Goal: Task Accomplishment & Management: Manage account settings

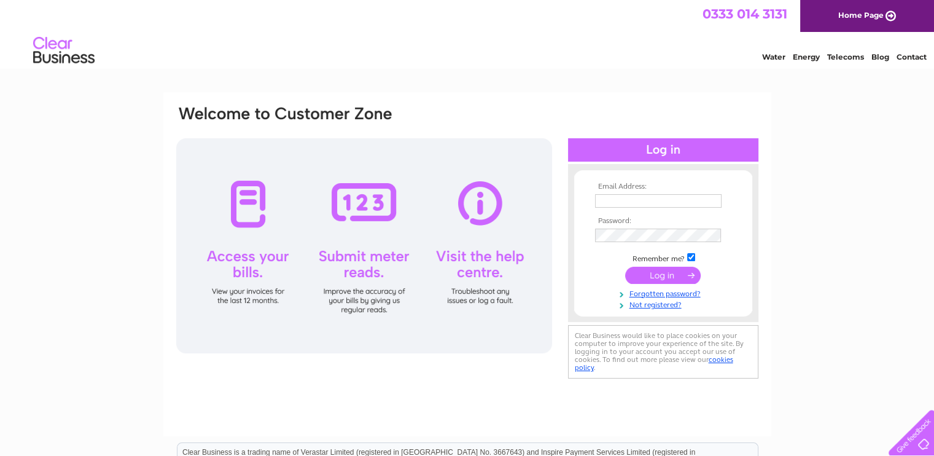
type input "[EMAIL_ADDRESS][DOMAIN_NAME]"
click at [683, 280] on input "submit" at bounding box center [663, 275] width 76 height 17
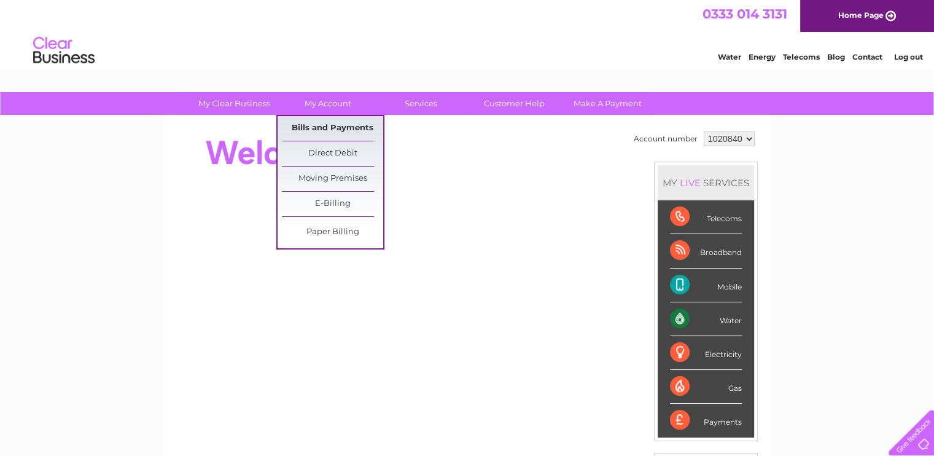
click at [329, 120] on link "Bills and Payments" at bounding box center [332, 128] width 101 height 25
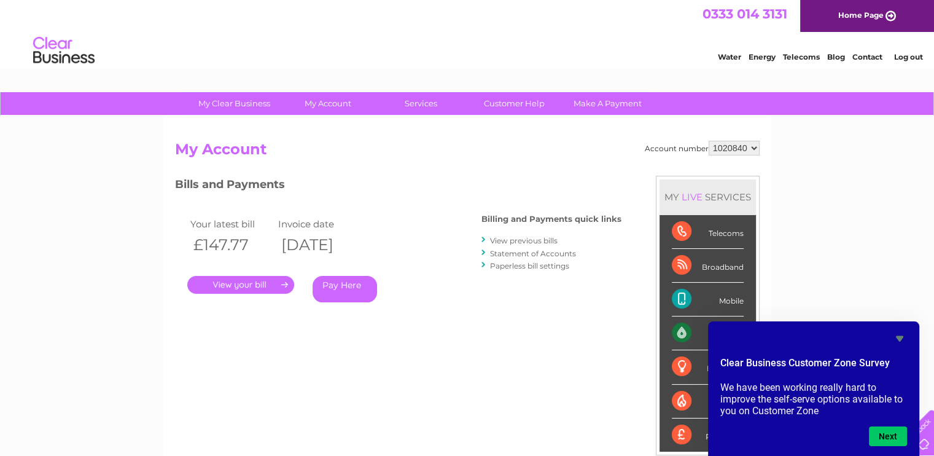
click at [509, 237] on link "View previous bills" at bounding box center [524, 240] width 68 height 9
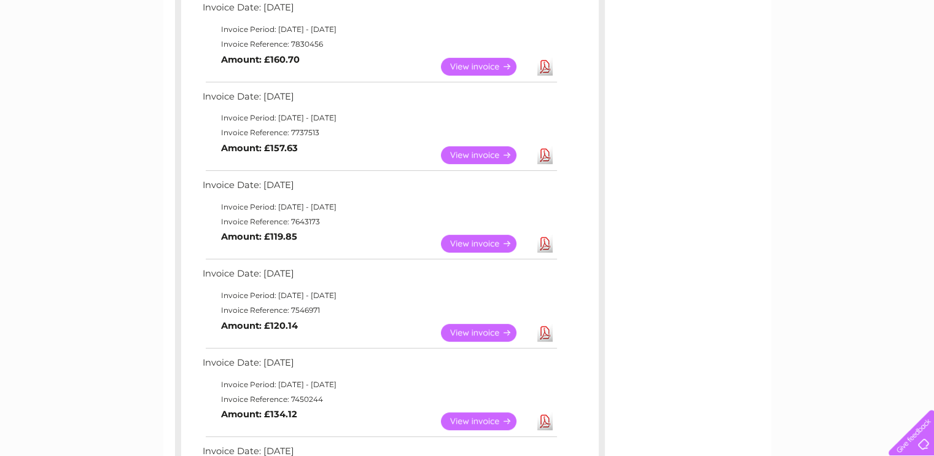
scroll to position [430, 0]
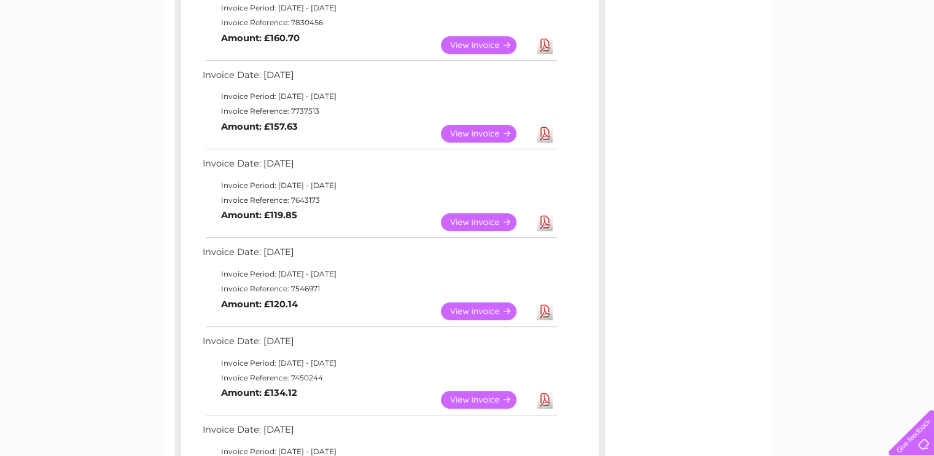
click at [491, 313] on link "View" at bounding box center [486, 311] width 90 height 18
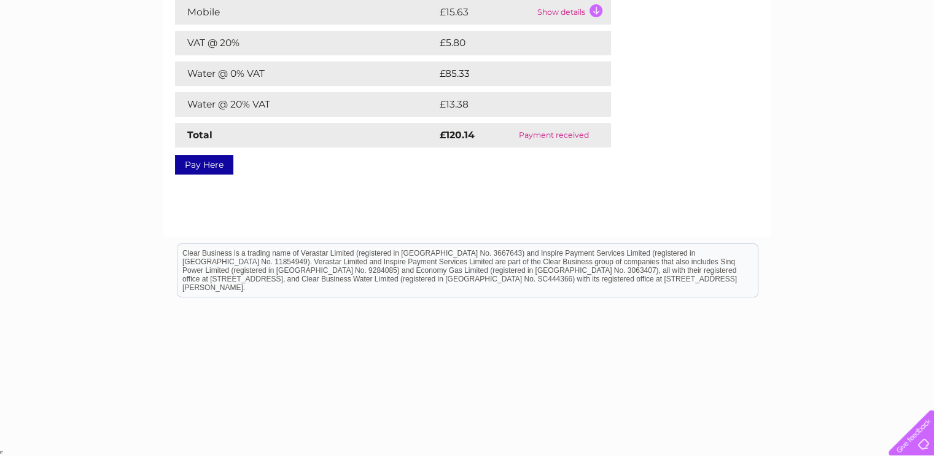
scroll to position [39, 0]
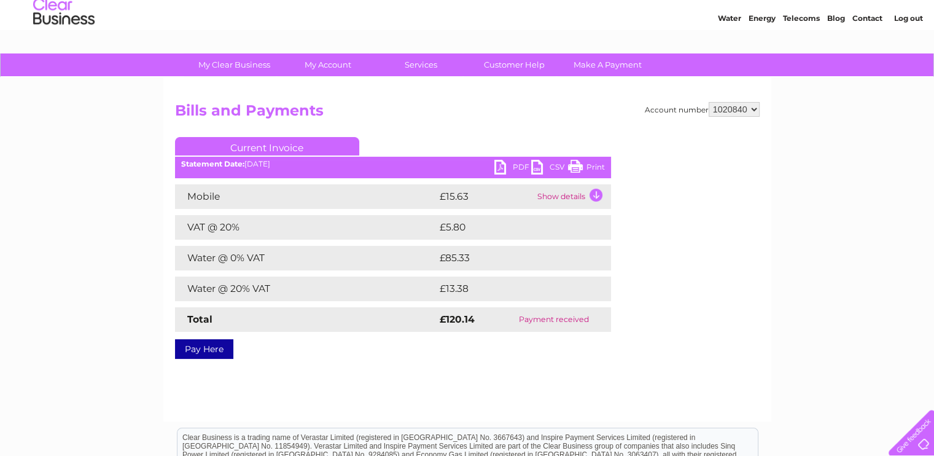
click at [495, 165] on link "PDF" at bounding box center [513, 169] width 37 height 18
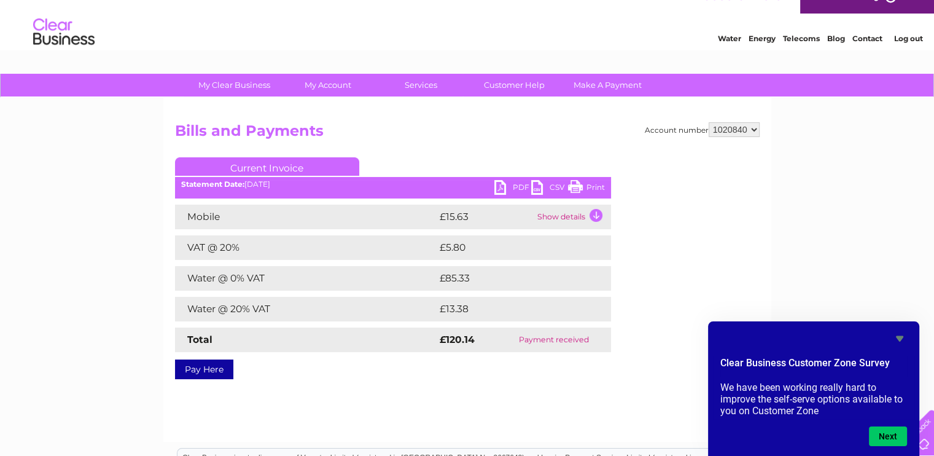
scroll to position [0, 0]
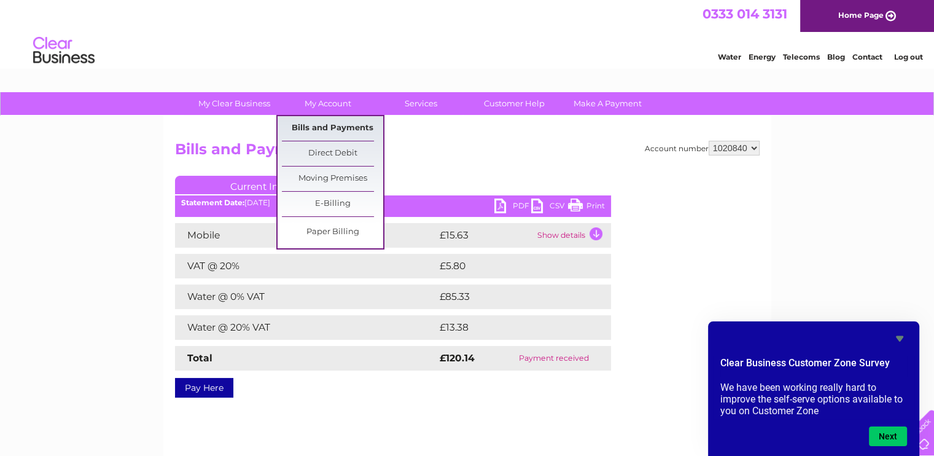
click at [332, 127] on link "Bills and Payments" at bounding box center [332, 128] width 101 height 25
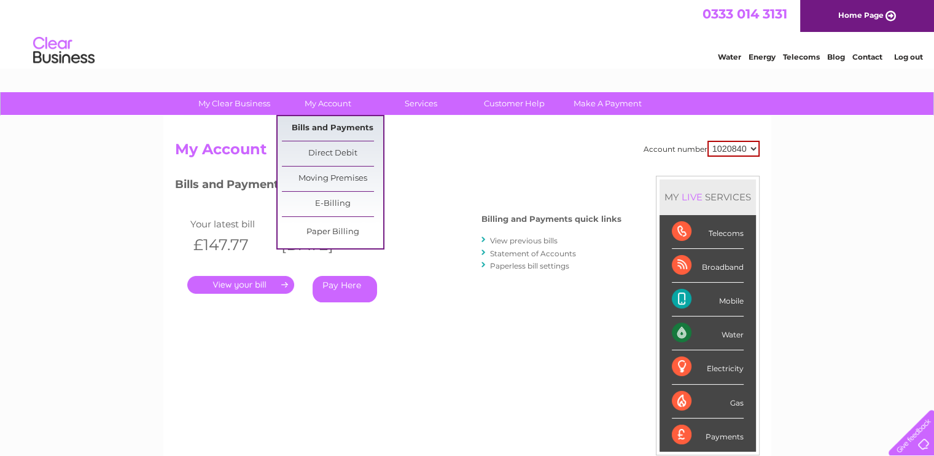
click at [329, 124] on link "Bills and Payments" at bounding box center [332, 128] width 101 height 25
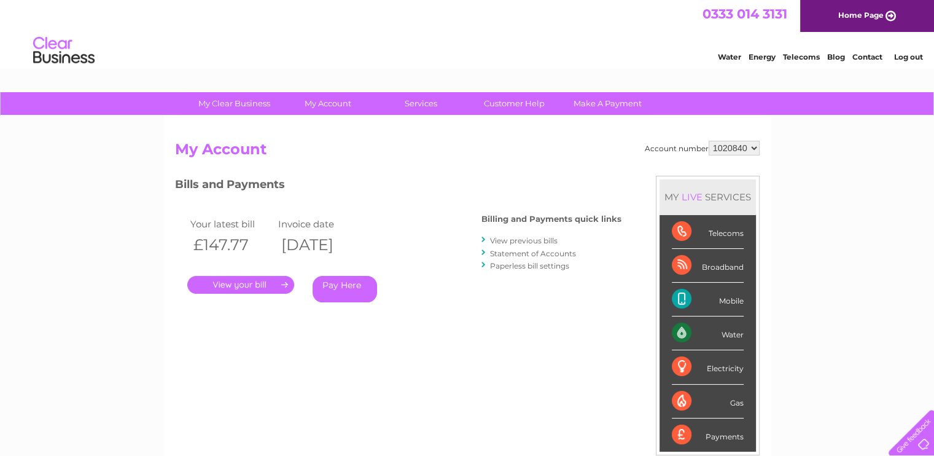
click at [504, 238] on link "View previous bills" at bounding box center [524, 240] width 68 height 9
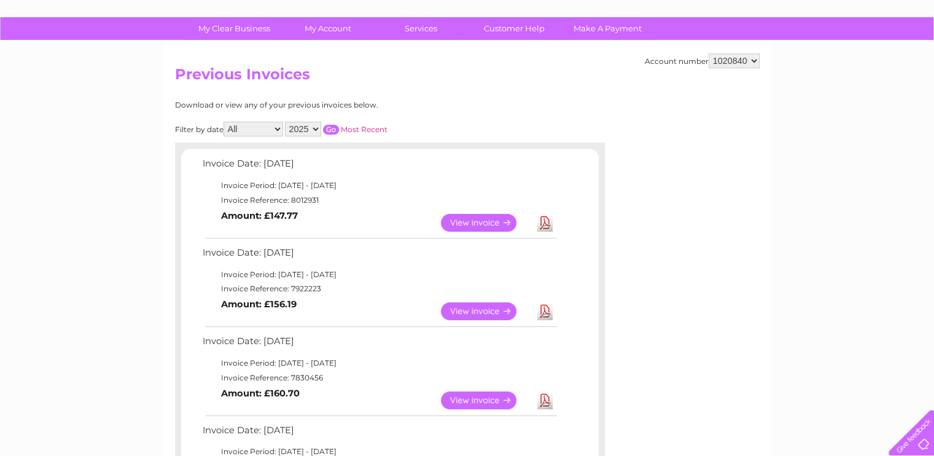
scroll to position [184, 0]
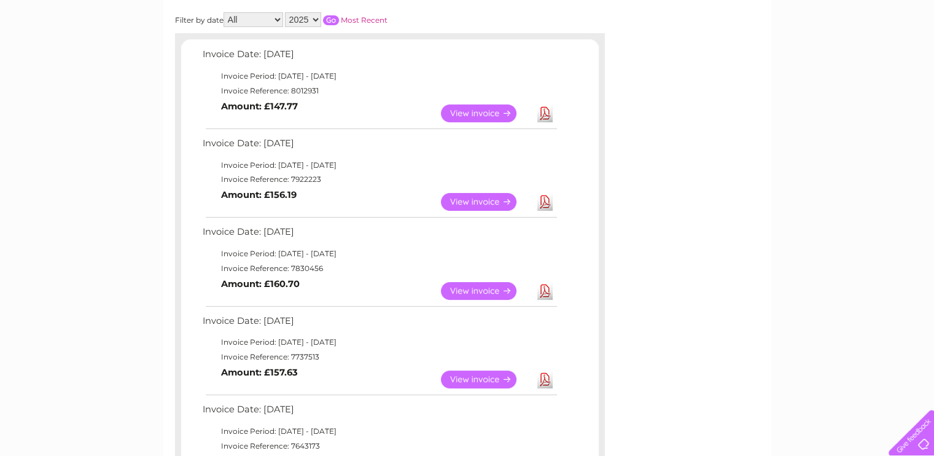
click at [493, 284] on link "View" at bounding box center [486, 291] width 90 height 18
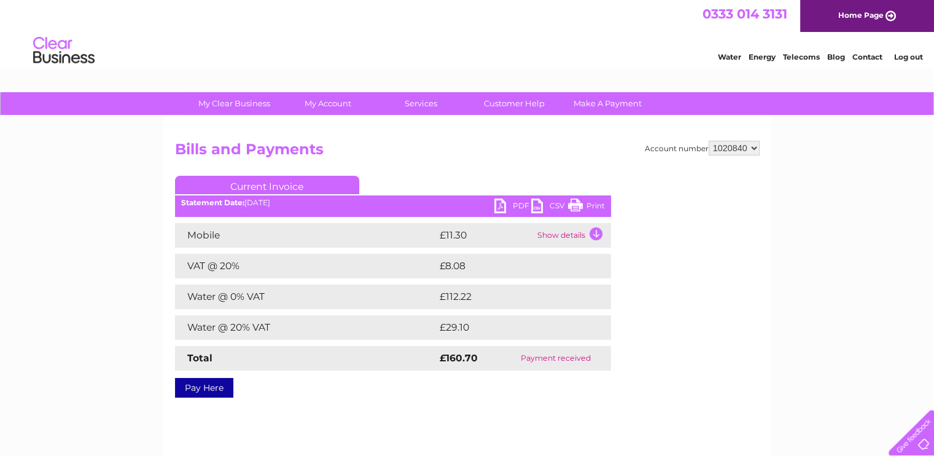
click at [505, 208] on link "PDF" at bounding box center [513, 207] width 37 height 18
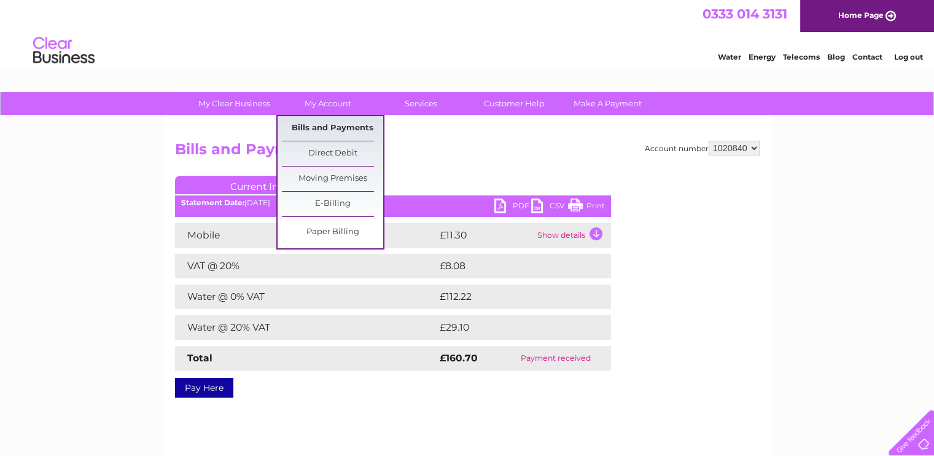
click at [342, 128] on link "Bills and Payments" at bounding box center [332, 128] width 101 height 25
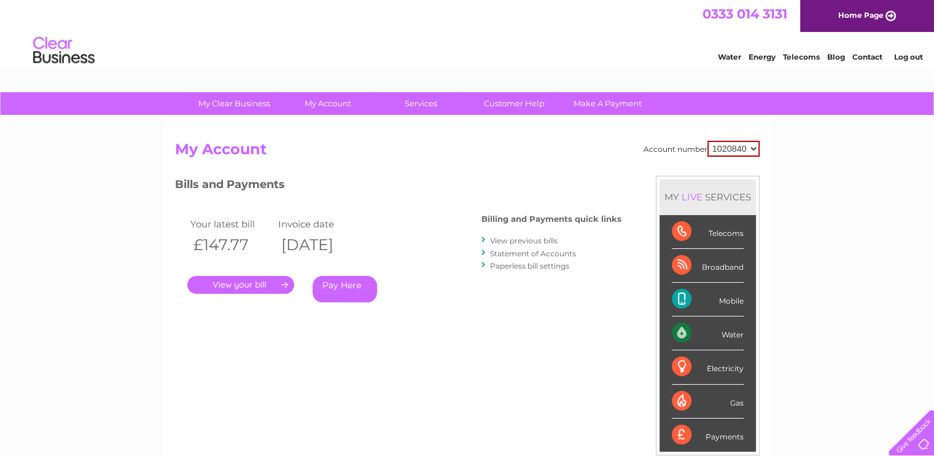
click at [517, 238] on link "View previous bills" at bounding box center [524, 240] width 68 height 9
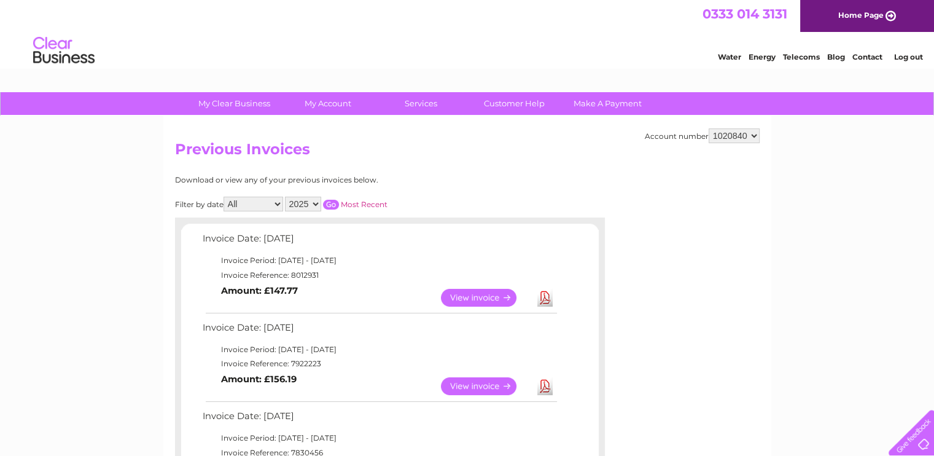
click at [478, 383] on link "View" at bounding box center [486, 386] width 90 height 18
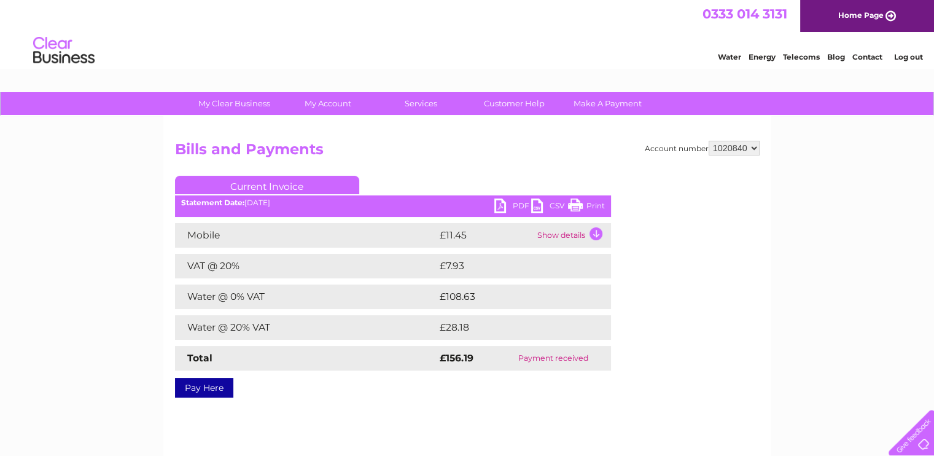
click at [507, 208] on link "PDF" at bounding box center [513, 207] width 37 height 18
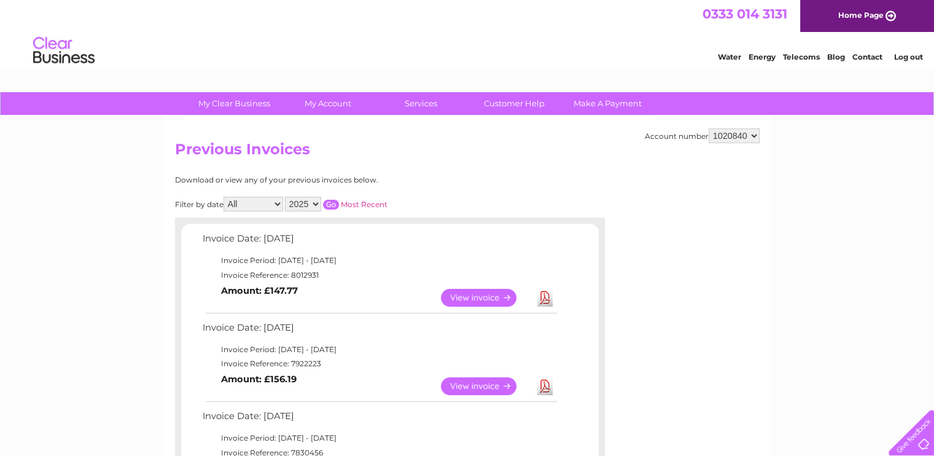
click at [477, 295] on link "View" at bounding box center [486, 298] width 90 height 18
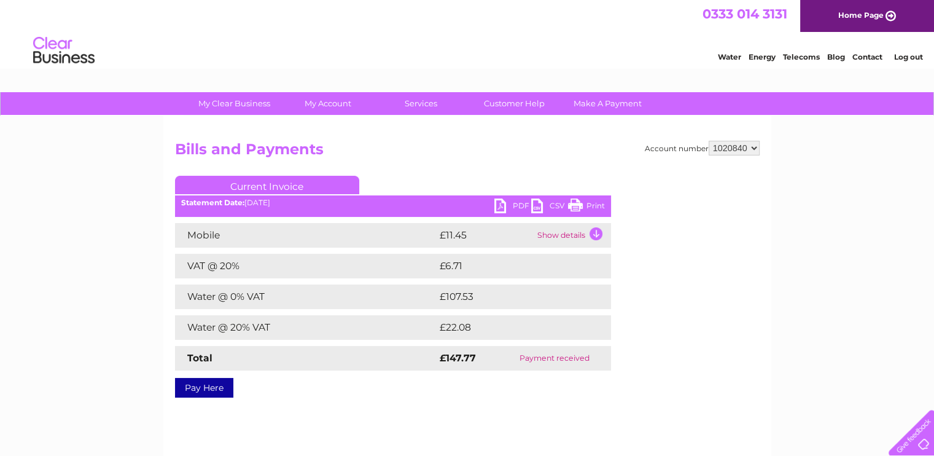
click at [490, 204] on div "Statement Date: [DATE]" at bounding box center [393, 202] width 436 height 9
click at [499, 204] on link "PDF" at bounding box center [513, 207] width 37 height 18
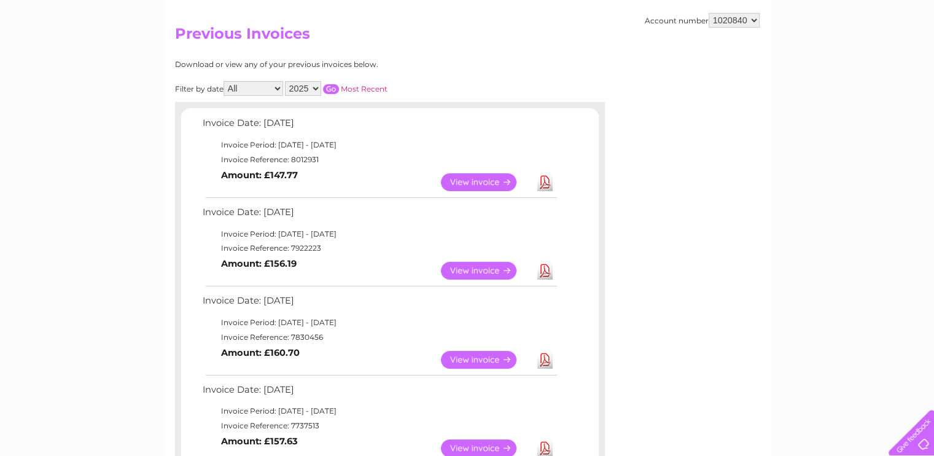
scroll to position [123, 0]
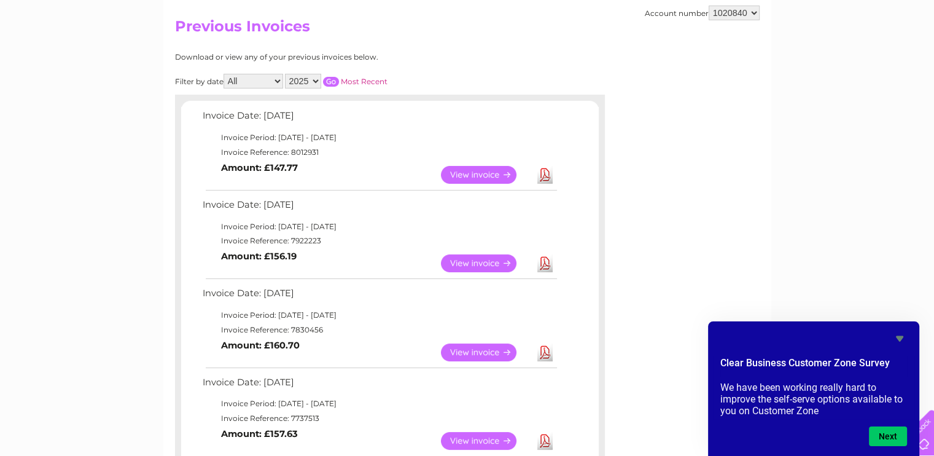
click at [494, 263] on link "View" at bounding box center [486, 263] width 90 height 18
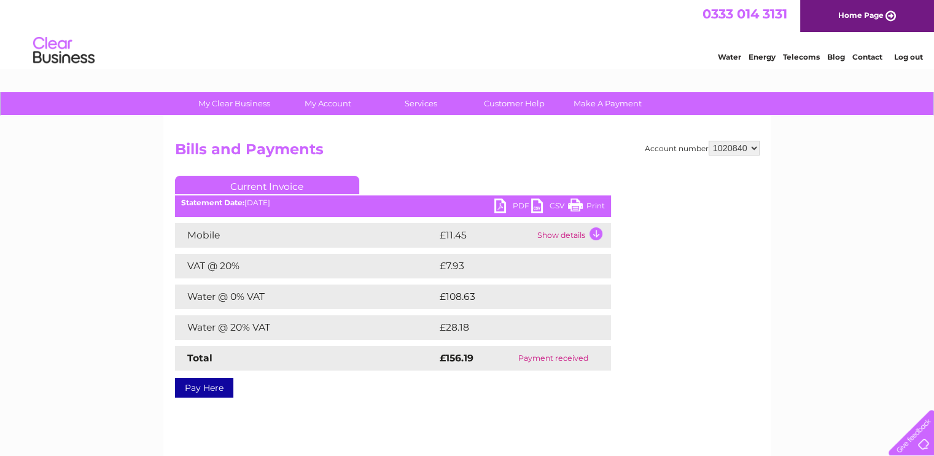
click at [514, 206] on link "PDF" at bounding box center [513, 207] width 37 height 18
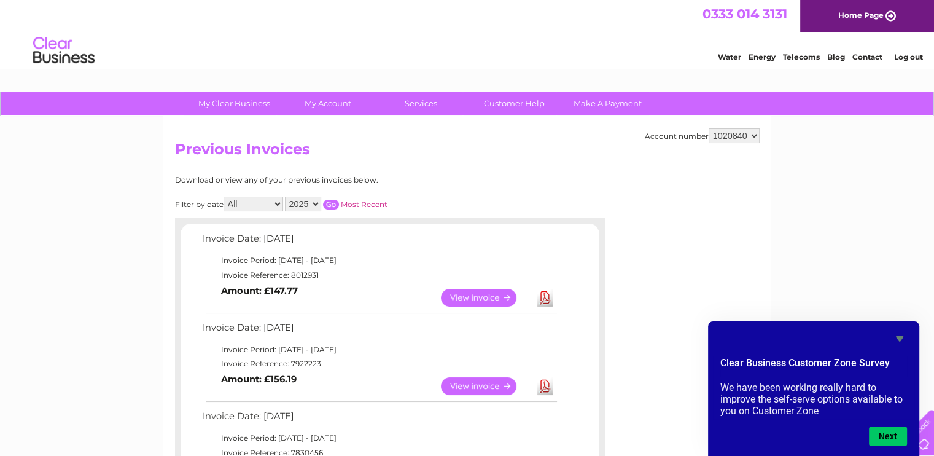
click at [315, 202] on select "2025 2024 2023 2022" at bounding box center [303, 204] width 36 height 15
click at [286, 197] on select "2025 2024 2023 2022" at bounding box center [303, 204] width 36 height 15
click at [332, 201] on input "button" at bounding box center [331, 205] width 16 height 10
click at [315, 206] on select "2025 2024 2023 2022" at bounding box center [303, 204] width 36 height 15
select select "2023"
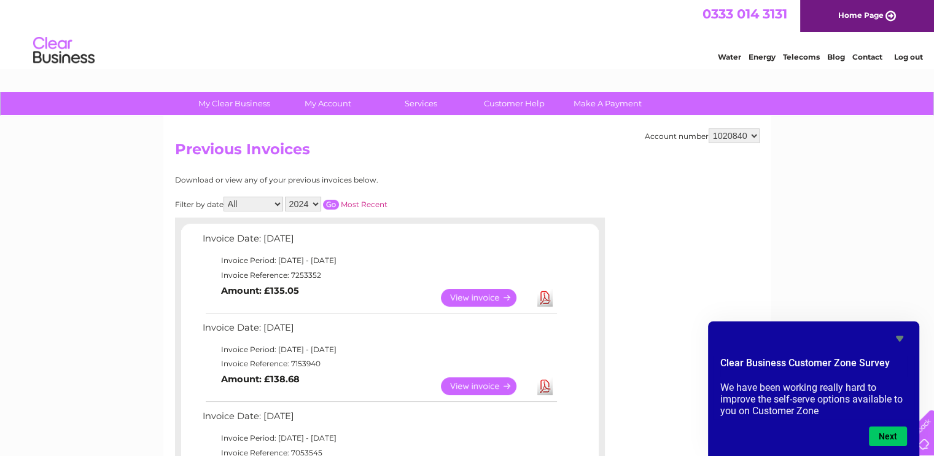
click at [286, 197] on select "2025 2024 2023 2022" at bounding box center [303, 204] width 36 height 15
click at [332, 204] on input "button" at bounding box center [331, 205] width 16 height 10
